Goal: Transaction & Acquisition: Purchase product/service

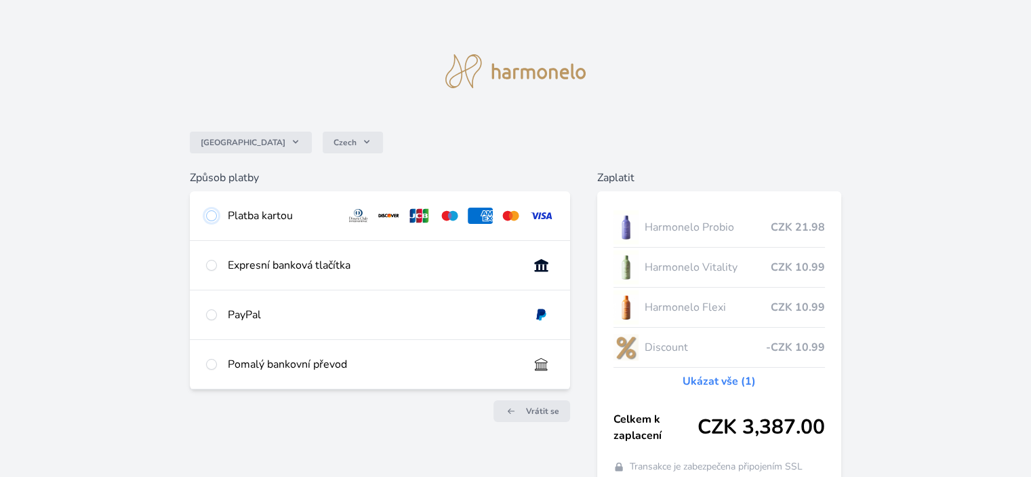
click at [214, 215] on input "radio" at bounding box center [211, 215] width 11 height 11
radio input "true"
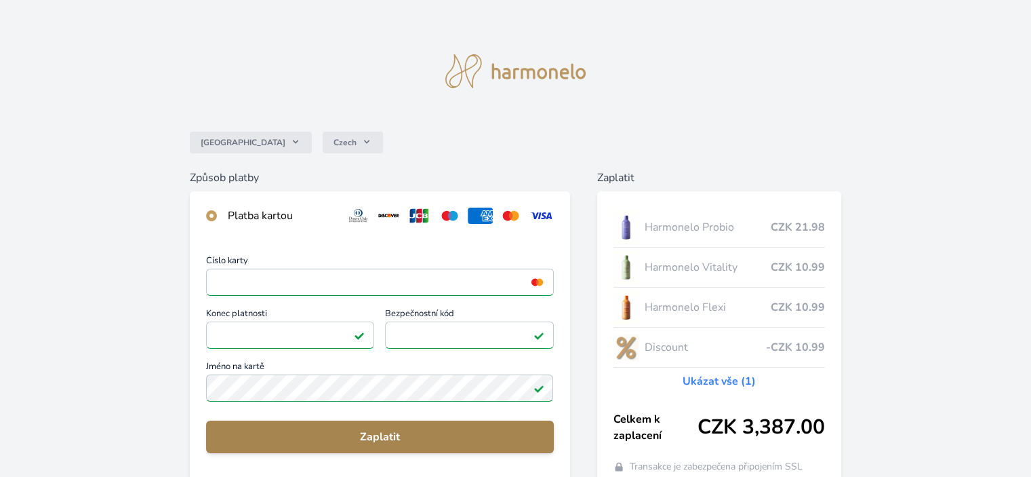
click at [388, 434] on span "Zaplatit" at bounding box center [379, 436] width 325 height 16
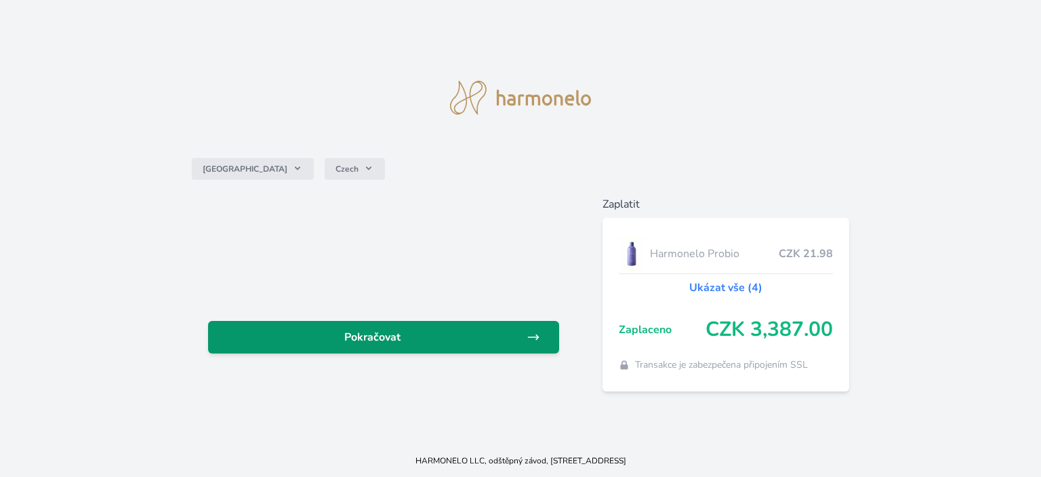
click at [474, 350] on link "Pokračovat" at bounding box center [383, 337] width 351 height 33
